Goal: Task Accomplishment & Management: Use online tool/utility

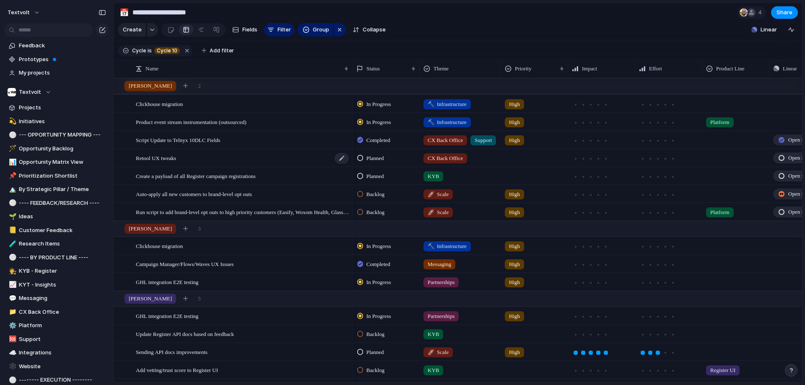
scroll to position [294, 0]
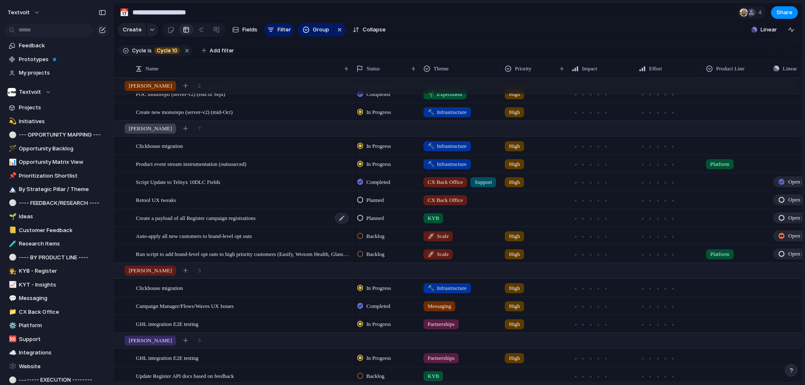
click at [198, 223] on span "Create a payload of all Register campaign registrations" at bounding box center [196, 218] width 120 height 10
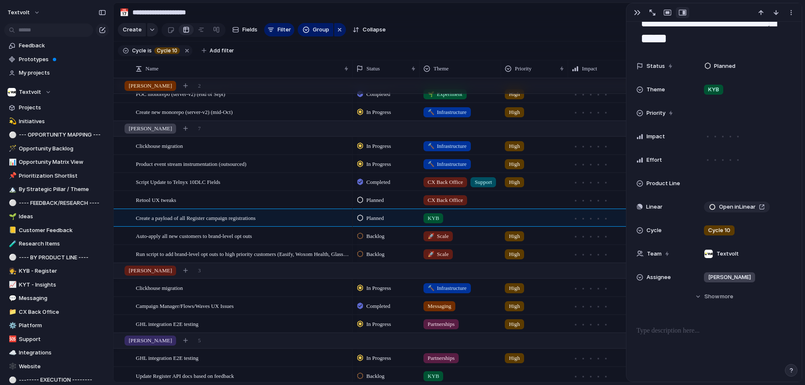
scroll to position [30, 0]
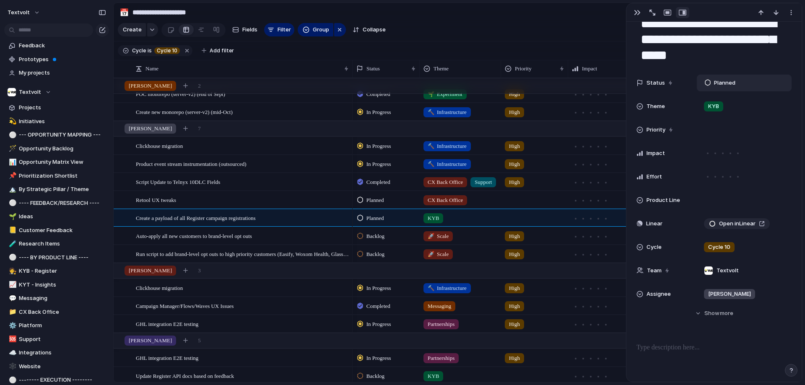
click at [719, 83] on span "Planned" at bounding box center [724, 83] width 21 height 8
type input "**"
click at [744, 81] on div "** No results found" at bounding box center [402, 192] width 805 height 385
click at [706, 80] on div at bounding box center [708, 83] width 6 height 8
click at [330, 200] on div "No results found" at bounding box center [402, 192] width 805 height 385
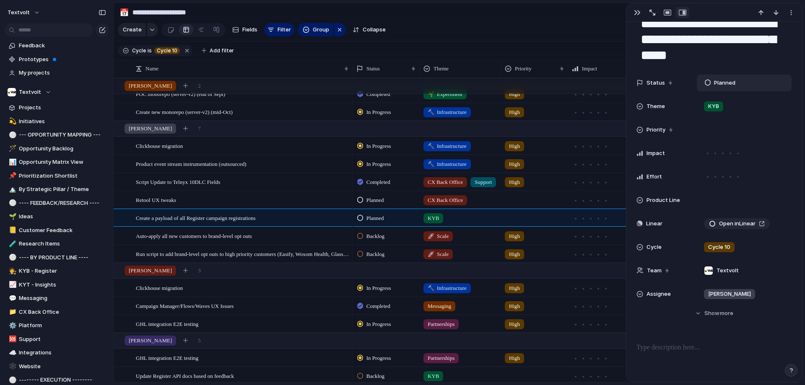
click at [366, 223] on span "Planned" at bounding box center [375, 218] width 18 height 8
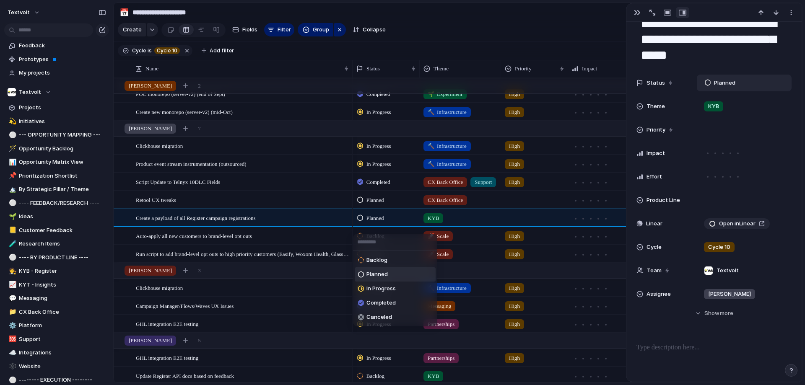
click at [358, 222] on div "Backlog Planned In Progress Completed Canceled" at bounding box center [402, 192] width 805 height 385
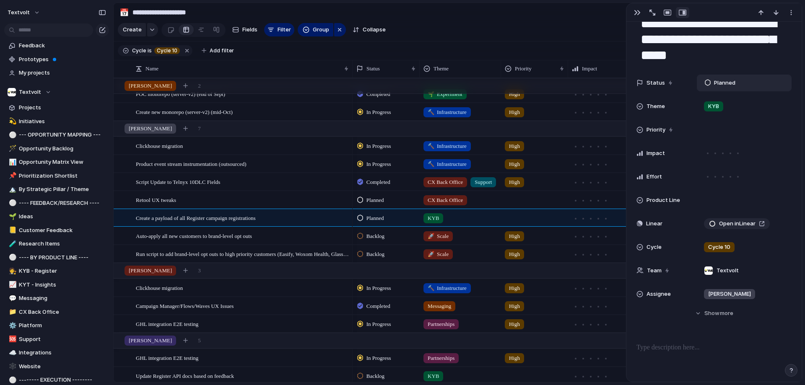
click at [359, 222] on div at bounding box center [360, 218] width 6 height 8
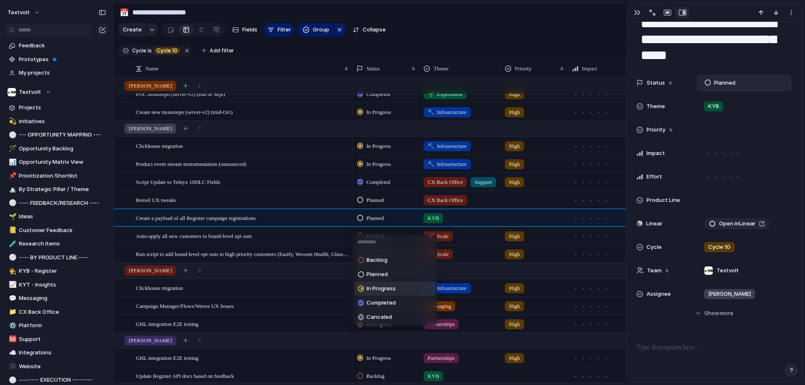
click at [380, 293] on span "In Progress" at bounding box center [380, 289] width 29 height 8
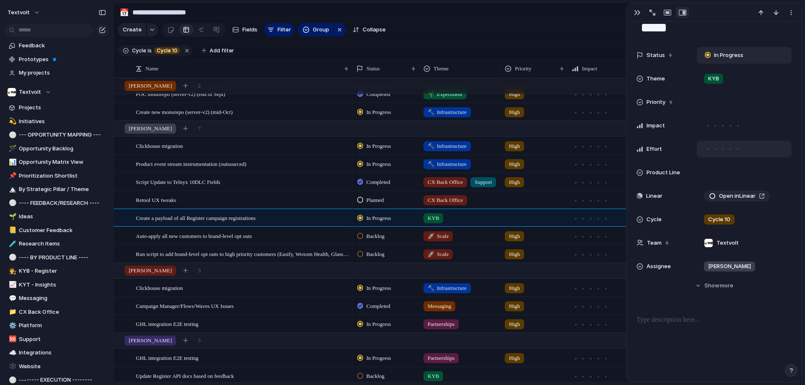
scroll to position [198, 0]
